Goal: Transaction & Acquisition: Purchase product/service

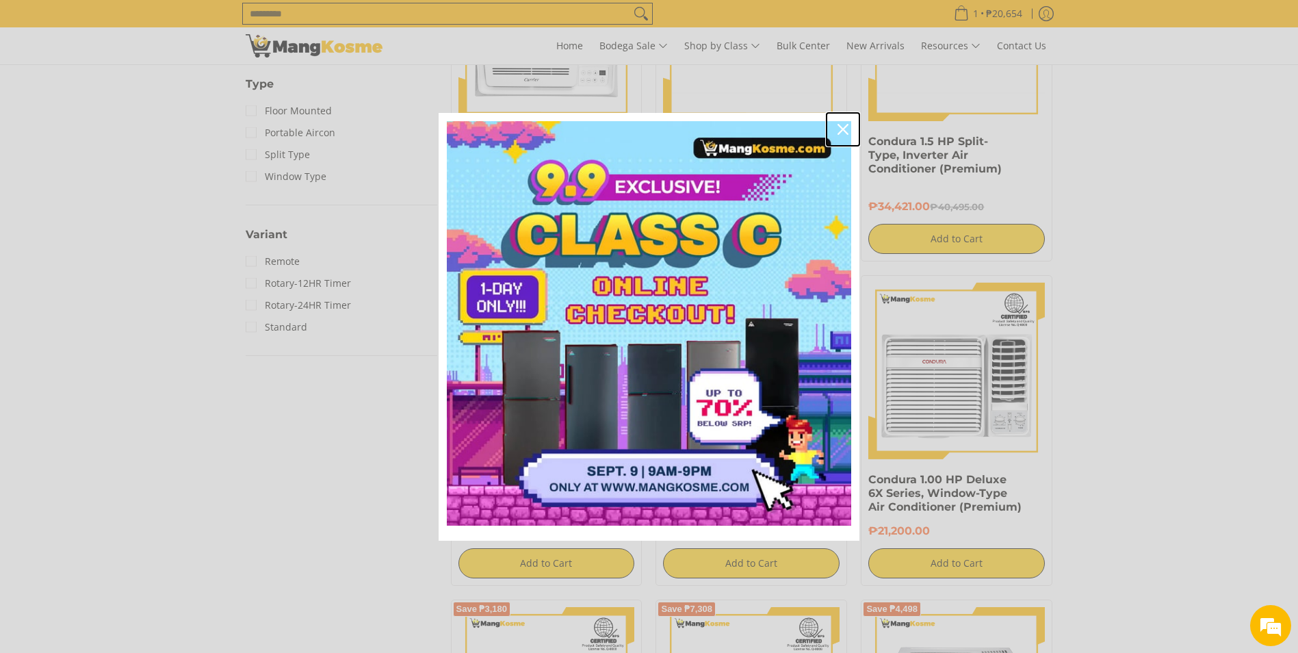
click at [844, 128] on icon "close icon" at bounding box center [842, 129] width 11 height 11
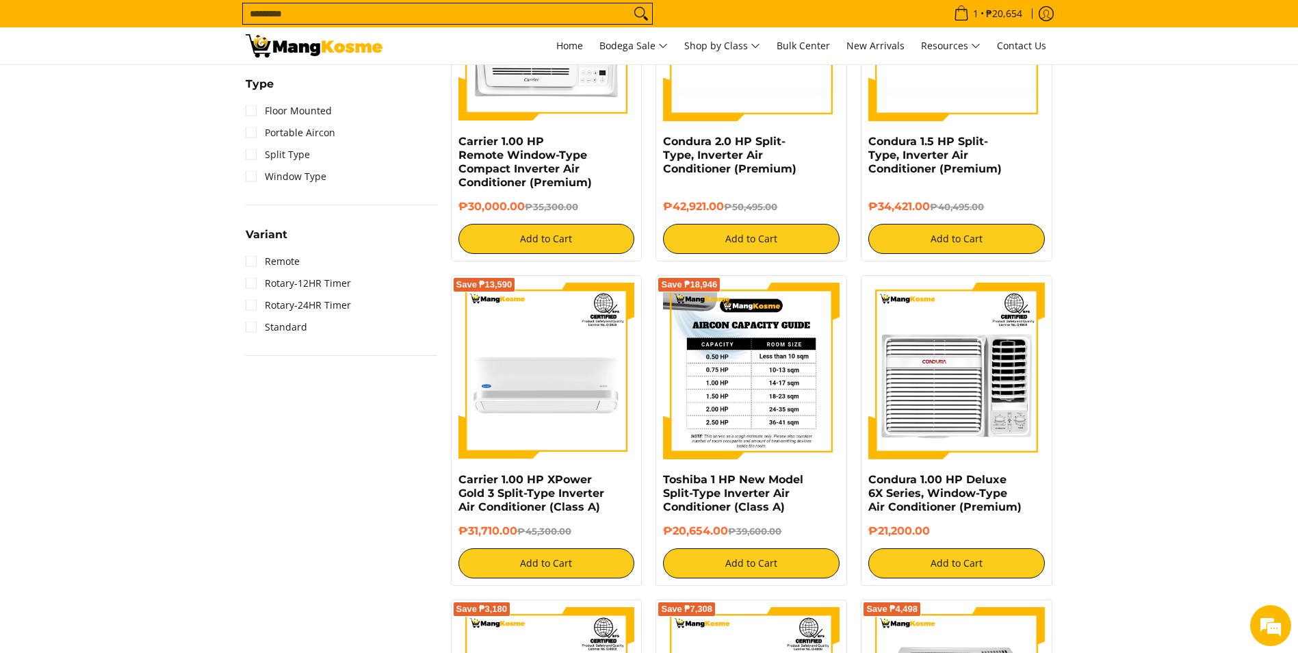
click at [758, 361] on img at bounding box center [751, 371] width 177 height 177
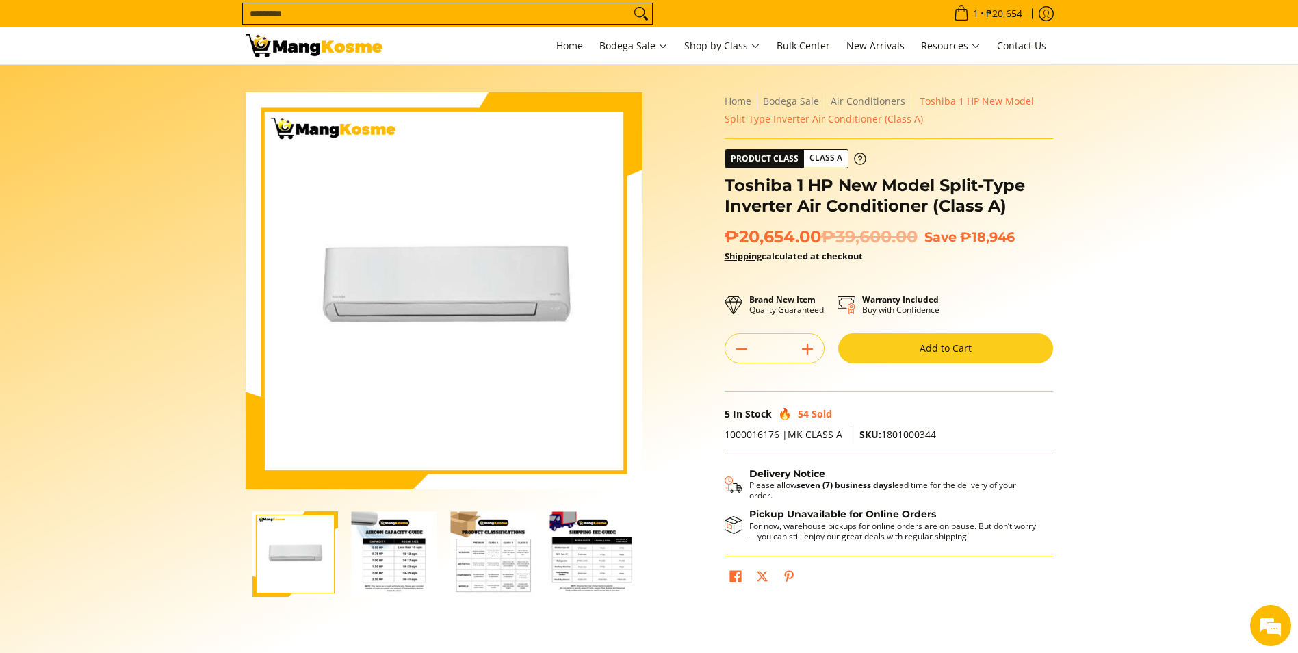
click at [379, 549] on img "Toshiba 1 HP New Model Split-Type Inverter Air Conditioner (Class A)-2" at bounding box center [395, 554] width 86 height 86
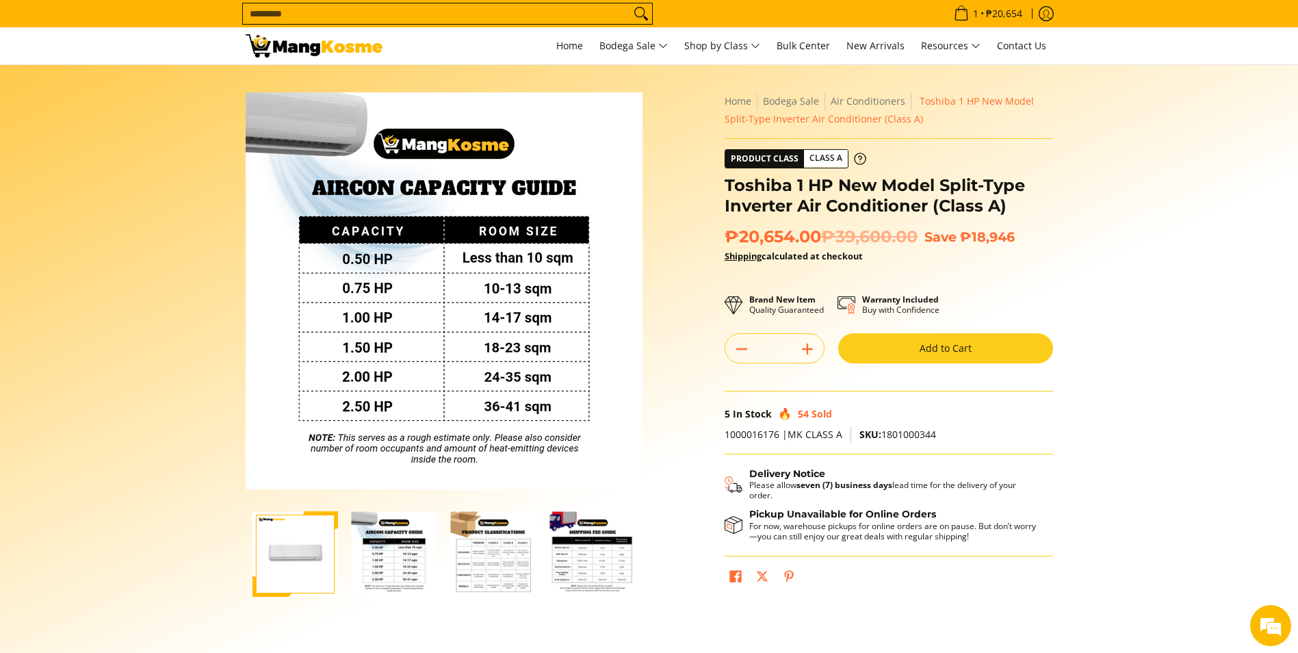
click at [486, 543] on img "Toshiba 1 HP New Model Split-Type Inverter Air Conditioner (Class A)-3" at bounding box center [494, 554] width 86 height 86
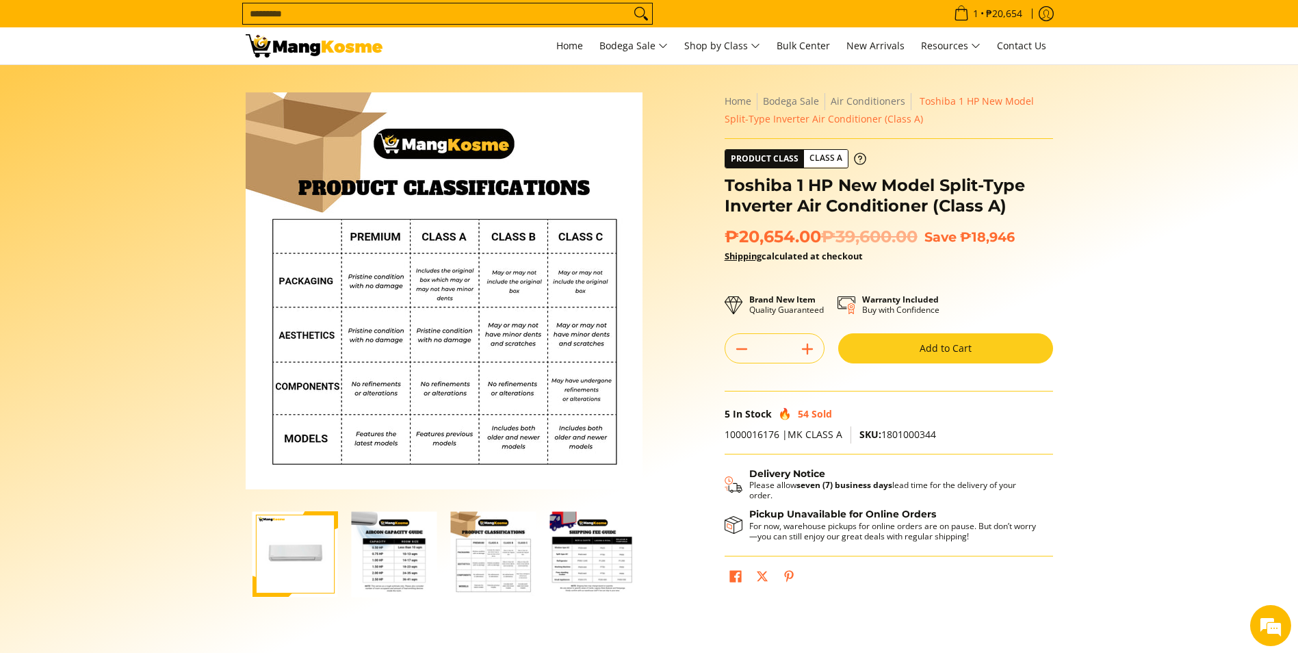
click at [590, 546] on img "mang-kosme-shipping-fee-guide-infographic" at bounding box center [593, 554] width 86 height 86
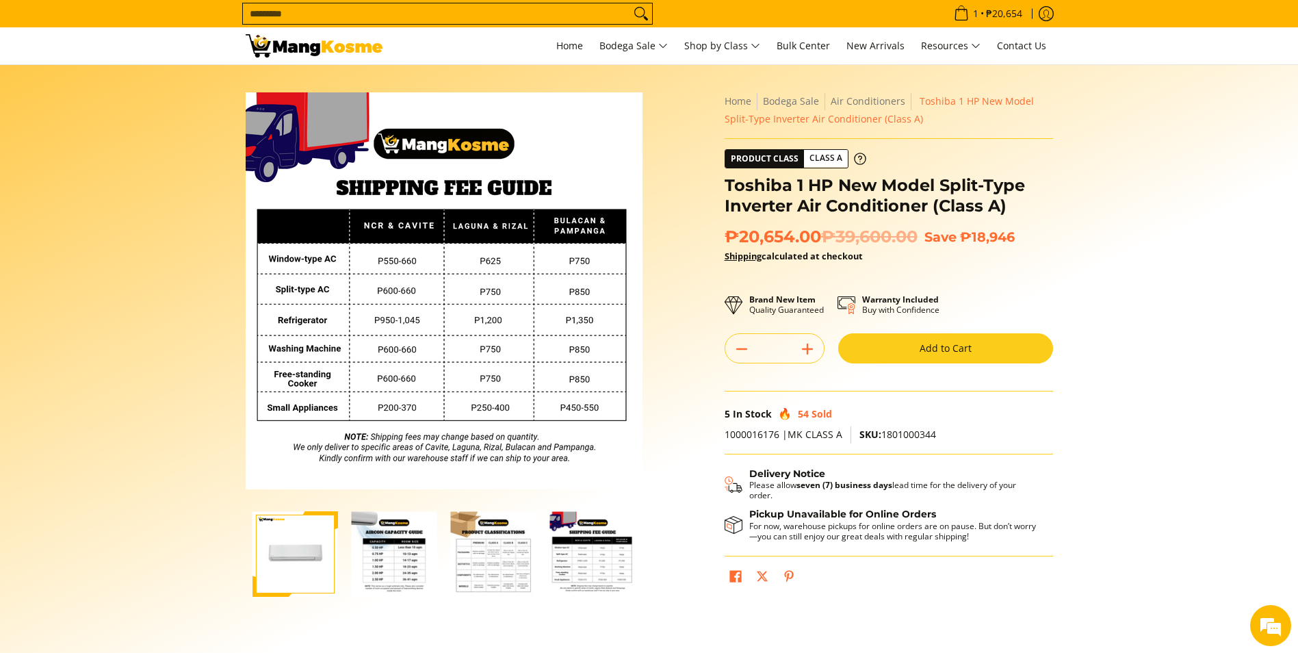
click at [901, 352] on button "Add to Cart" at bounding box center [945, 348] width 215 height 30
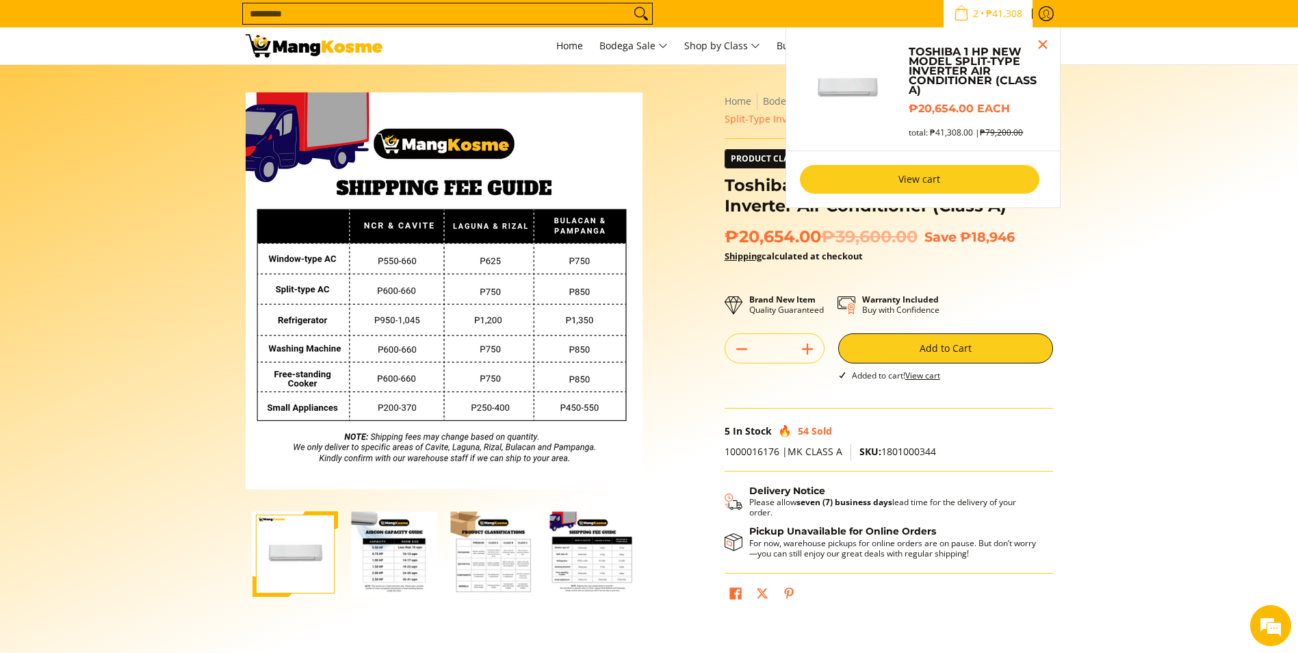
click at [892, 187] on link "View cart" at bounding box center [919, 179] width 239 height 29
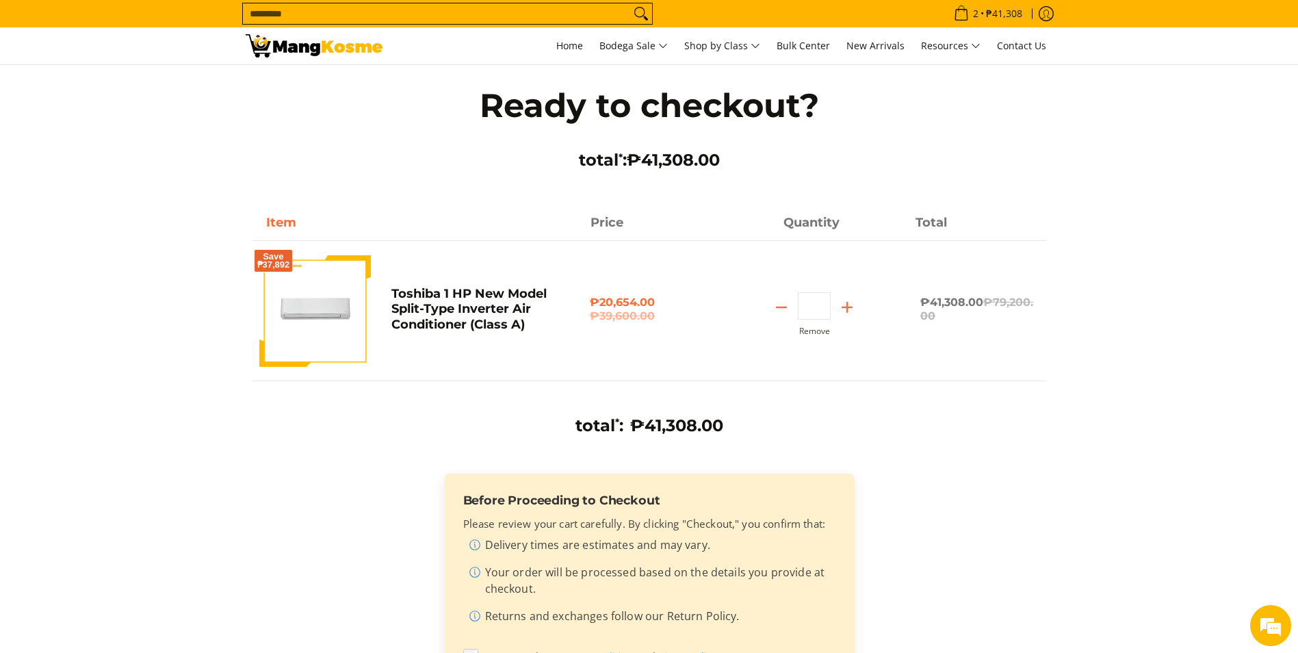
drag, startPoint x: 774, startPoint y: 308, endPoint x: 755, endPoint y: 324, distance: 25.3
click at [775, 308] on icon "Subtract" at bounding box center [781, 307] width 19 height 19
type input "*"
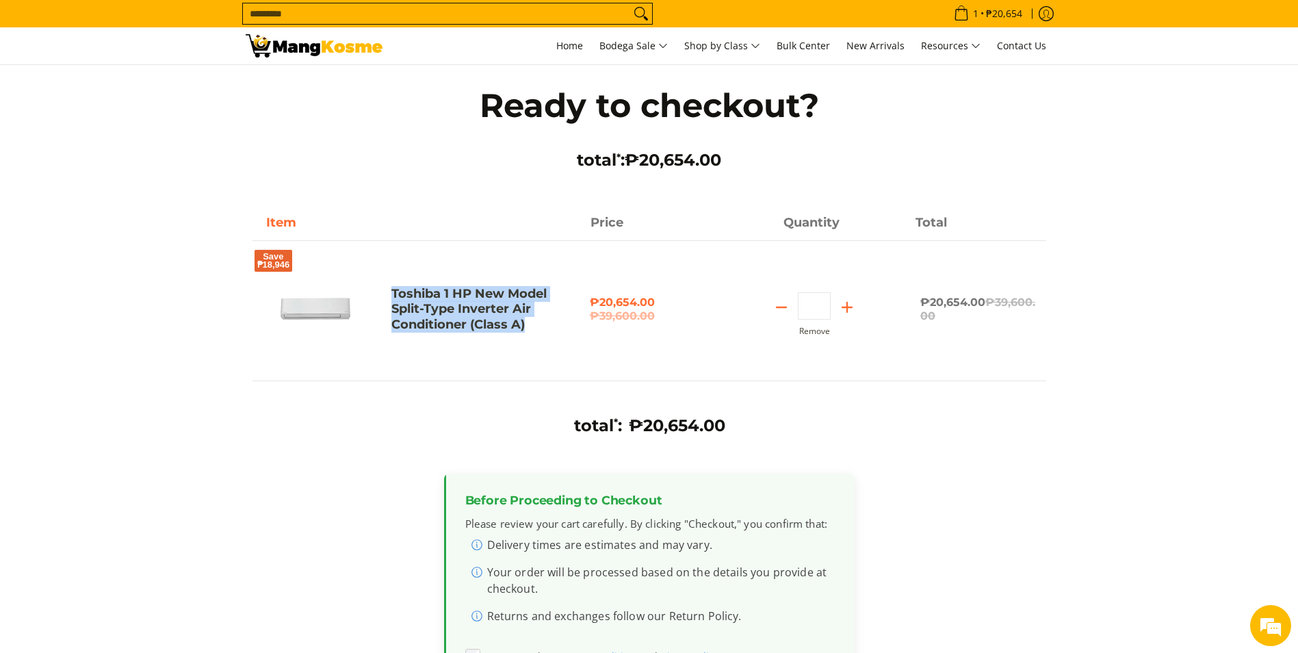
drag, startPoint x: 538, startPoint y: 324, endPoint x: 393, endPoint y: 295, distance: 148.0
click at [392, 295] on h4 "Toshiba 1 HP New Model Split-Type Inverter Air Conditioner (Class A)" at bounding box center [483, 309] width 185 height 47
click at [965, 359] on div "Save ₱18,946 Toshiba 1 HP New Model Split-Type Inverter Air Conditioner (Class …" at bounding box center [649, 298] width 794 height 166
